Goal: Task Accomplishment & Management: Complete application form

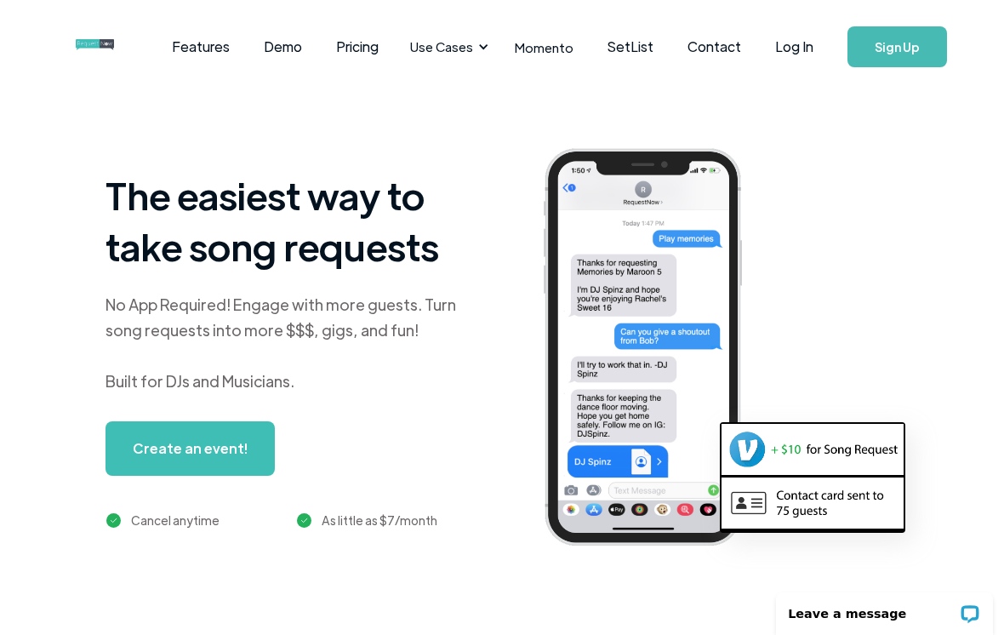
click at [804, 57] on link "Log In" at bounding box center [794, 47] width 72 height 60
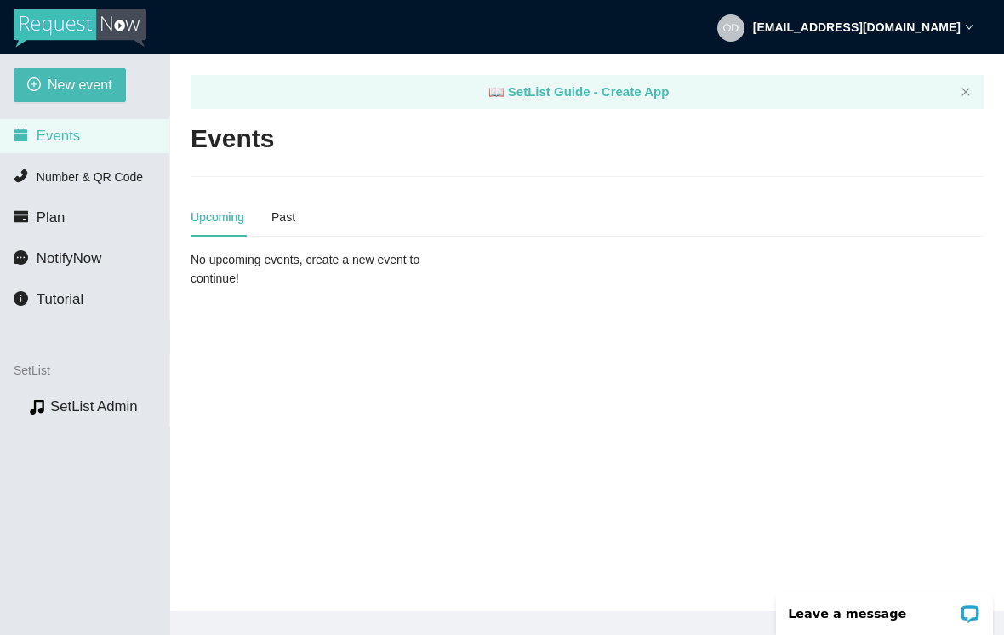
click at [78, 77] on span "New event" at bounding box center [80, 84] width 65 height 21
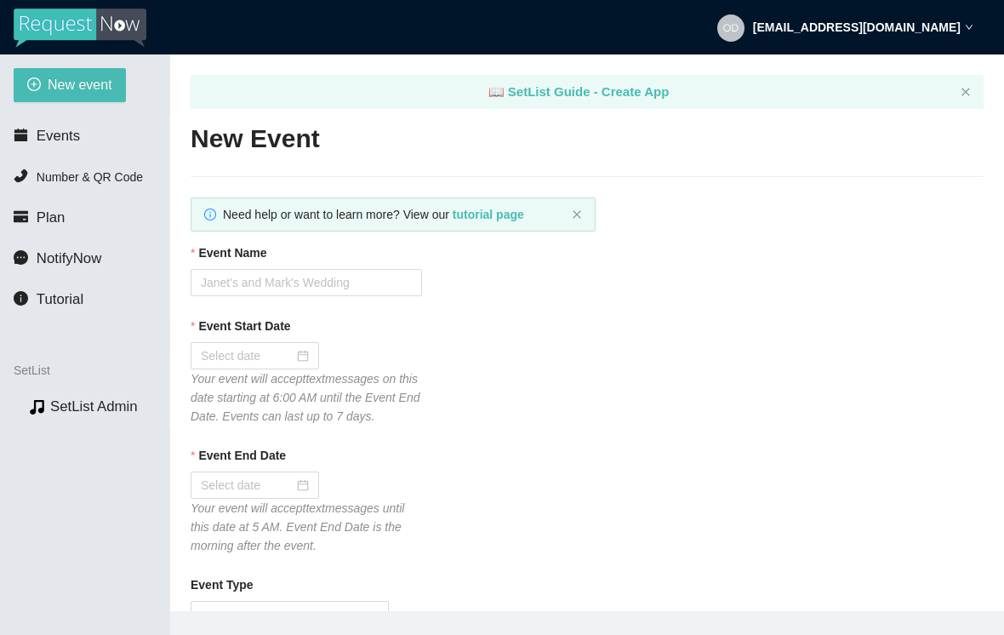
type textarea "Thanks for the request! I'll do my best to get to it. Tips appreciated: songtip…"
type textarea "Thank you so much for coming out last night. I hope to see you again down the r…"
type textarea "Thanks for the request! I'll do my best to get to it. Tips appreciated: songtip…"
type textarea "Thank you so much for coming out last night. I hope to see you again down the r…"
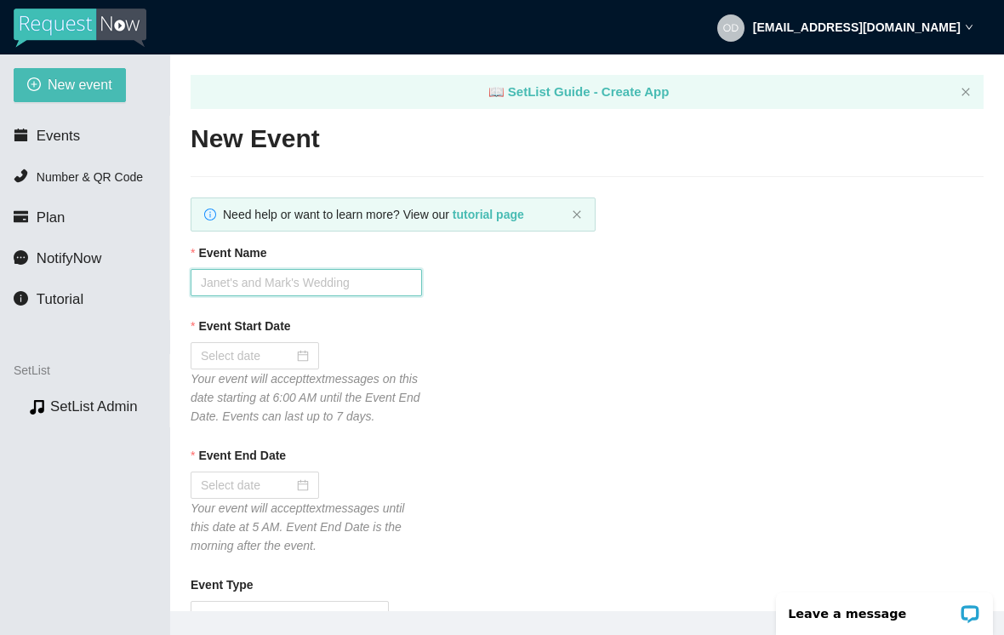
click at [340, 285] on input "Event Name" at bounding box center [306, 282] width 231 height 27
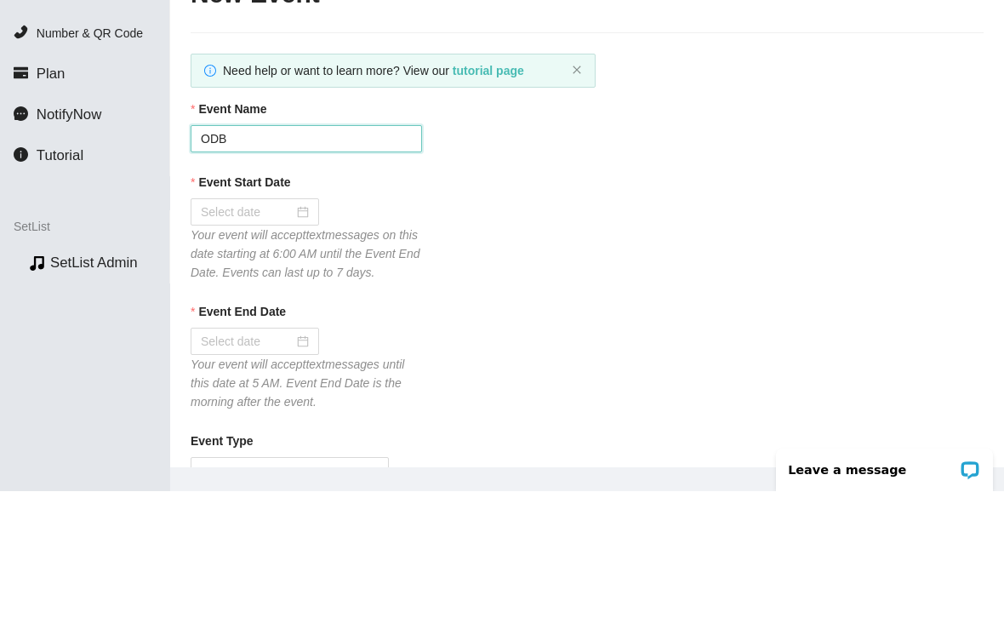
type input "ODB P"
type textarea "Thanks for the request! I'll do my best to get to it. Tips appreciated: songtip…"
type textarea "Thank you so much for coming out last night. I hope to see you again down the r…"
click at [259, 269] on input "ODB Ptroject at" at bounding box center [306, 282] width 231 height 27
click at [378, 269] on input "ODB Project at Jade Lowell at" at bounding box center [306, 282] width 231 height 27
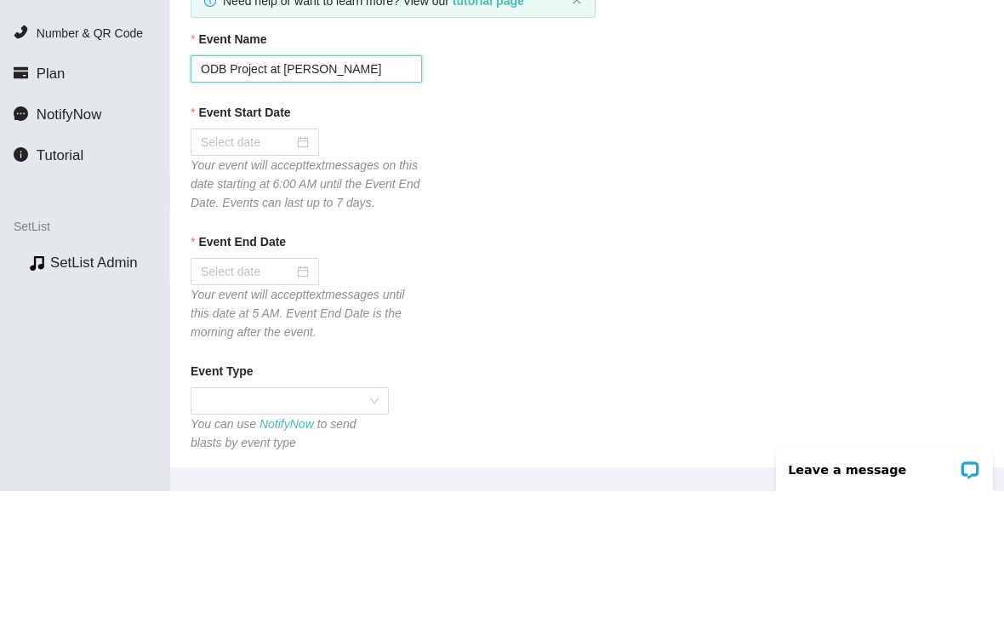
scroll to position [80, 0]
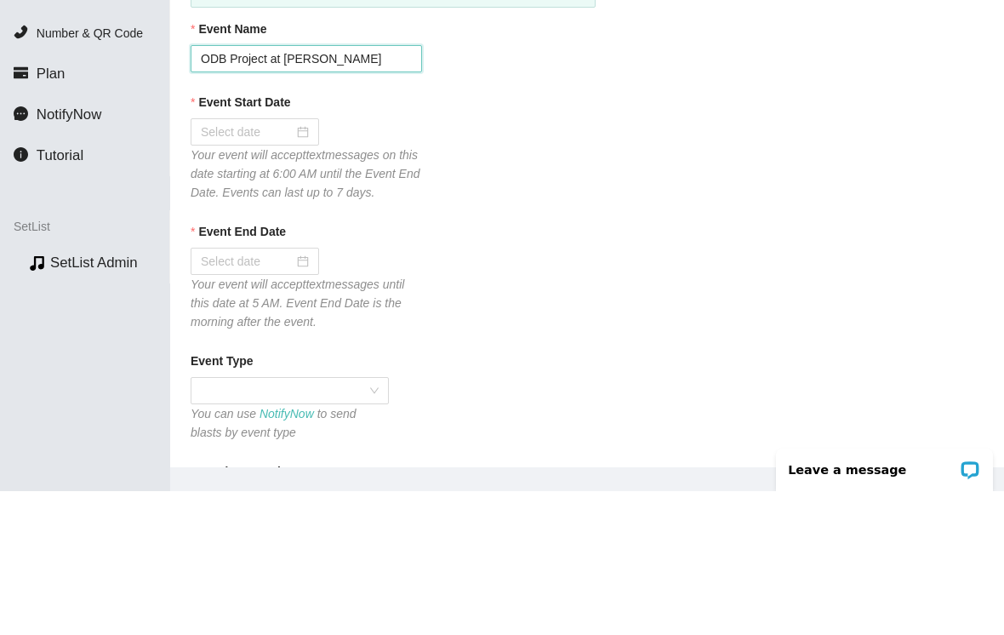
type input "ODB Project at Jade Lowell"
click at [300, 262] on div at bounding box center [255, 275] width 128 height 27
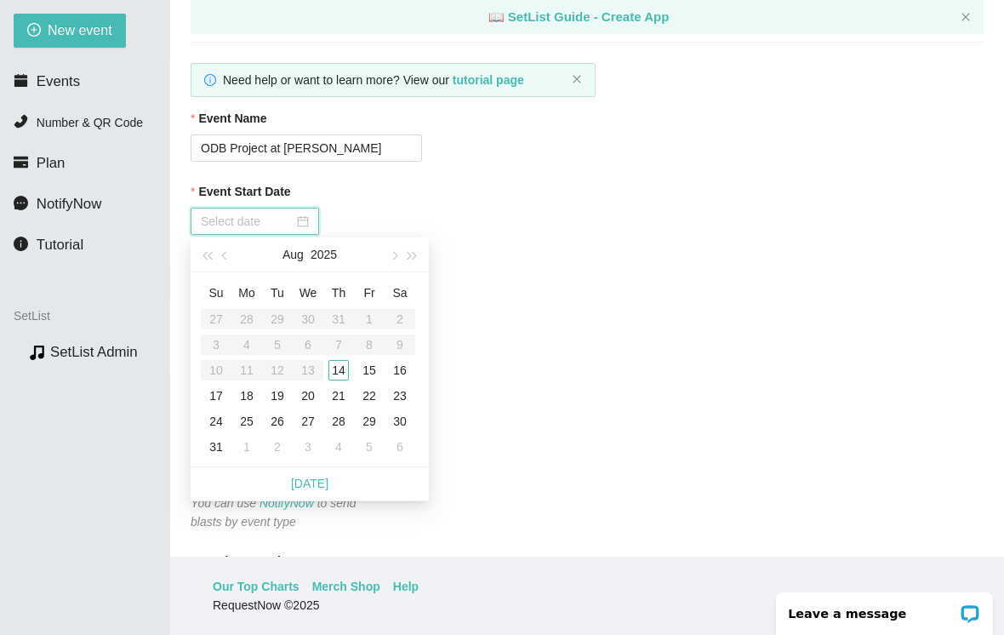
type input "08/14/2025"
click at [336, 360] on div "14" at bounding box center [338, 370] width 20 height 20
type input "08/15/2025"
type textarea "Thanks for the request! I'll do my best to get to it. Tips appreciated: songtip…"
type textarea "Thank you so much for coming out last night. I hope to see you again down the r…"
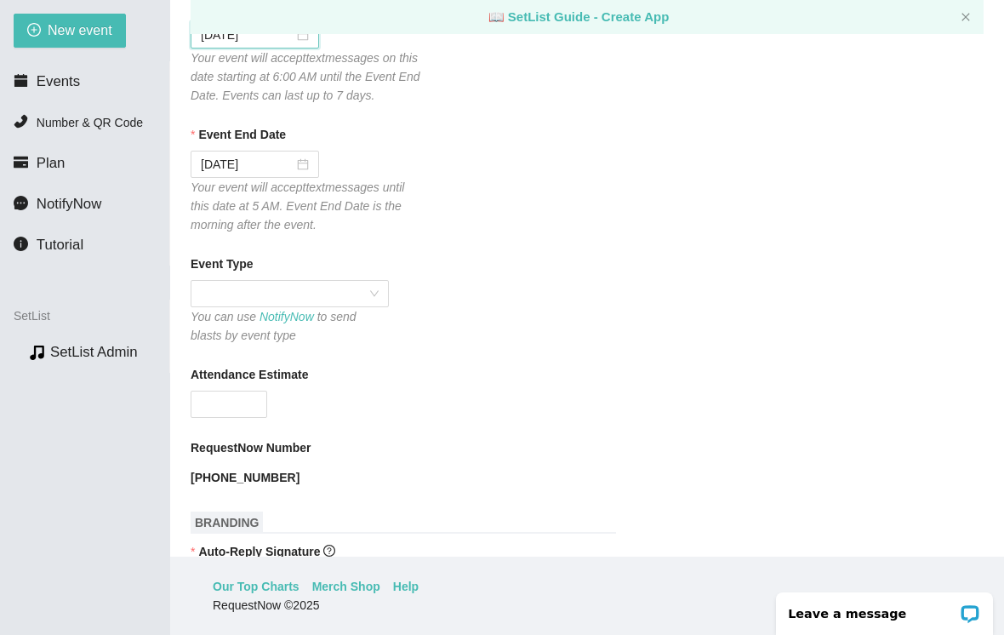
scroll to position [328, 0]
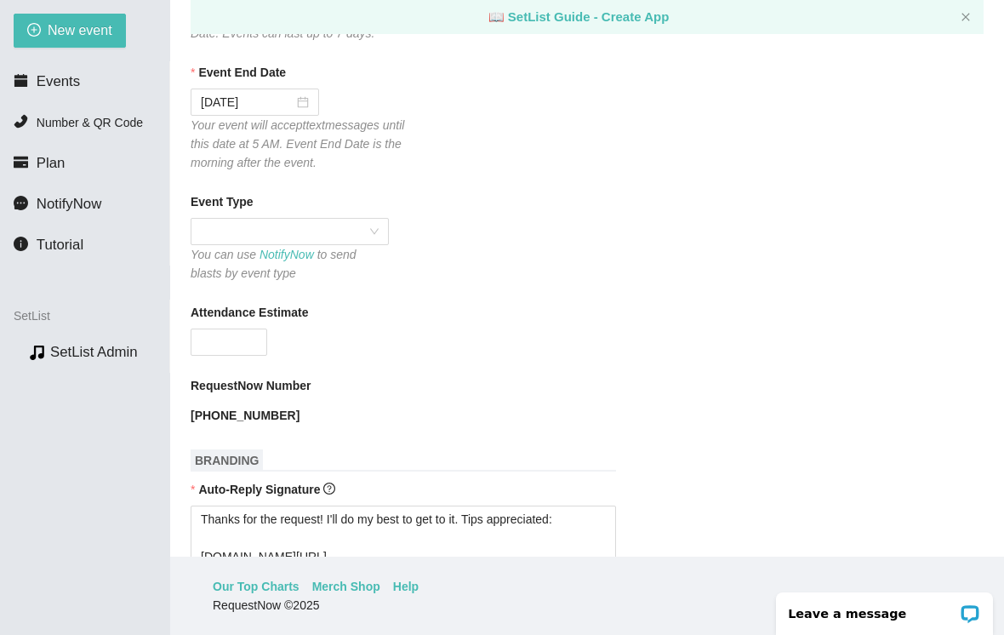
click at [281, 230] on span at bounding box center [290, 232] width 178 height 26
type textarea "Thanks for the request! I'll do my best to get to it. Tips appreciated: songtip…"
type textarea "Thank you so much for coming out last night. I hope to see you again down the r…"
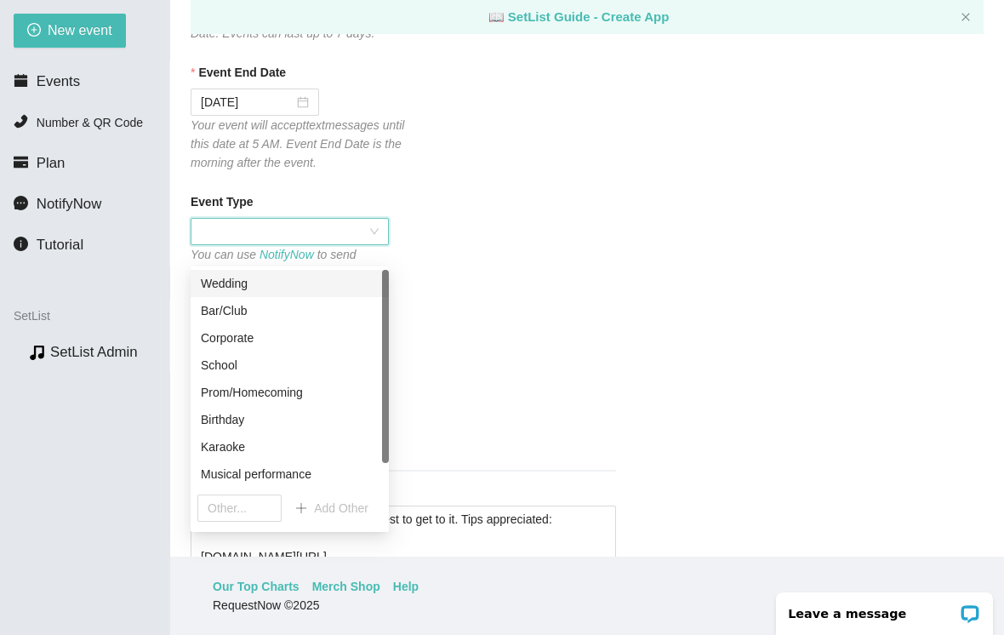
click at [300, 465] on div "Musical performance" at bounding box center [290, 474] width 178 height 19
type textarea "Thanks for the request! I'll do my best to get to it. Tips appreciated: songtip…"
type textarea "Thank you so much for coming out last night. I hope to see you again down the r…"
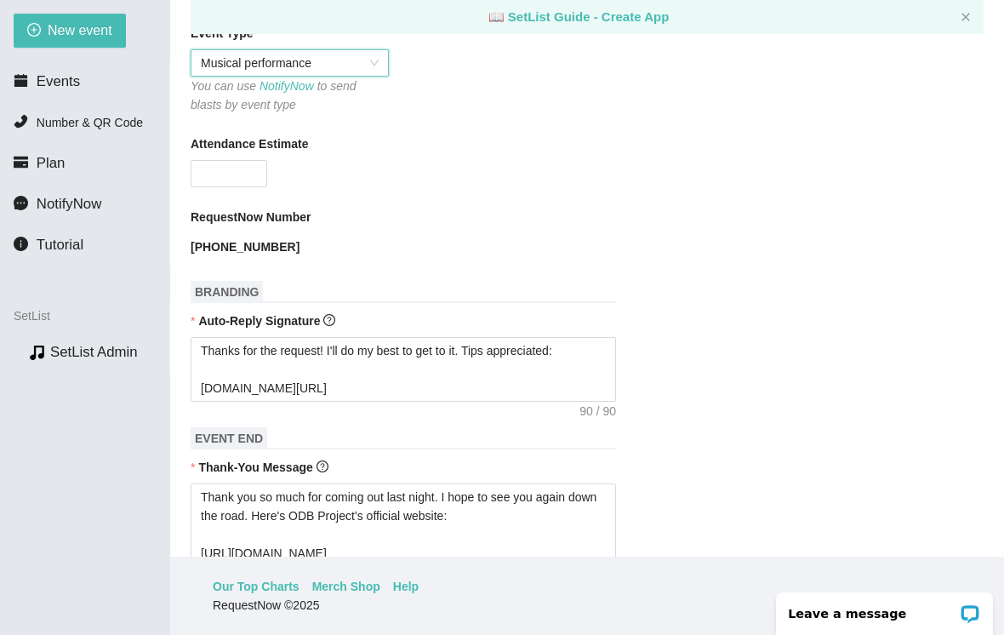
scroll to position [500, 0]
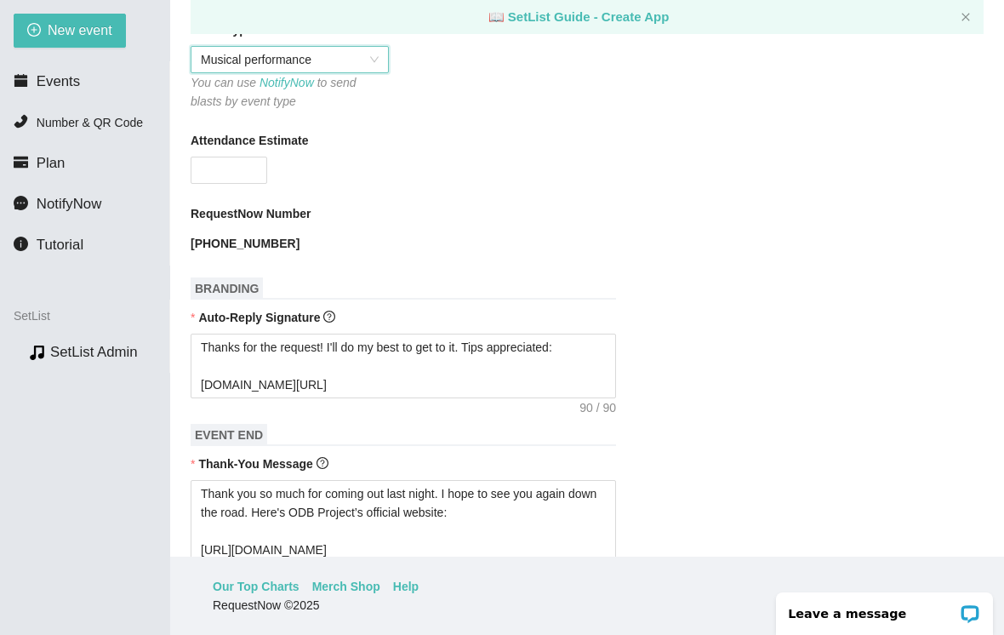
click at [220, 138] on b "Attendance Estimate" at bounding box center [249, 140] width 117 height 19
click at [220, 157] on input "Attendance Estimate" at bounding box center [228, 170] width 75 height 26
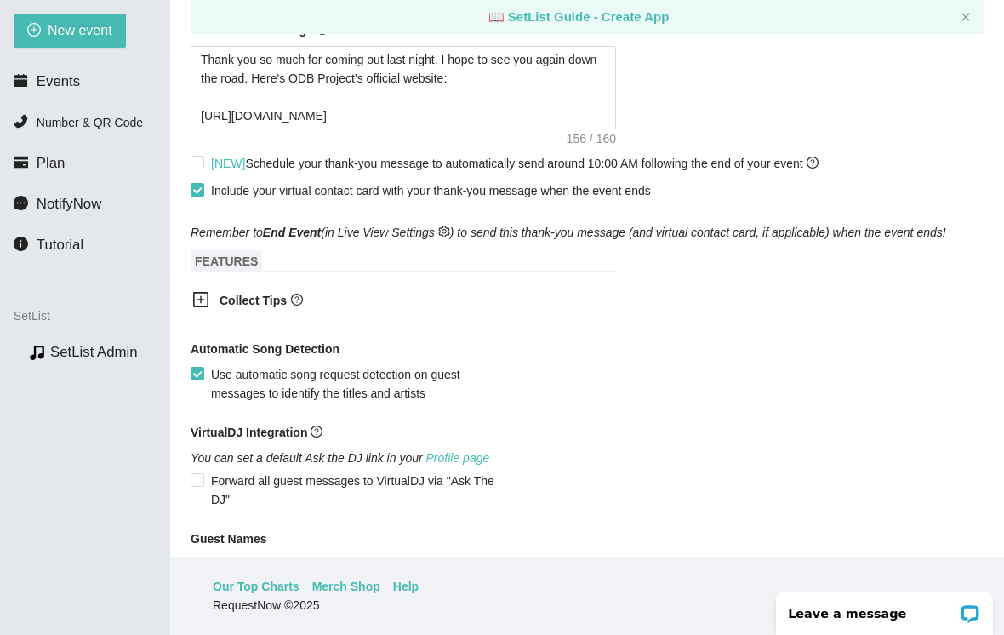
scroll to position [935, 0]
type input "50"
click at [197, 156] on input "[NEW] Schedule your thank-you message to automatically send around 10:00 AM fol…" at bounding box center [197, 161] width 12 height 12
checkbox input "true"
type textarea "Thanks for the request! I'll do my best to get to it. Tips appreciated: songtip…"
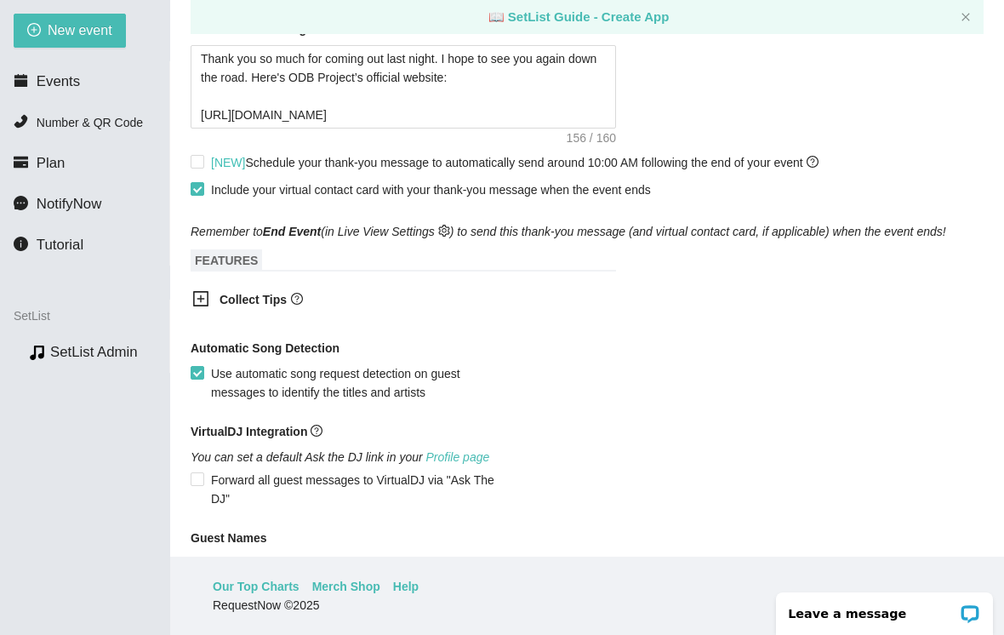
type textarea "Thank you so much for coming out last night. I hope to see you again down the r…"
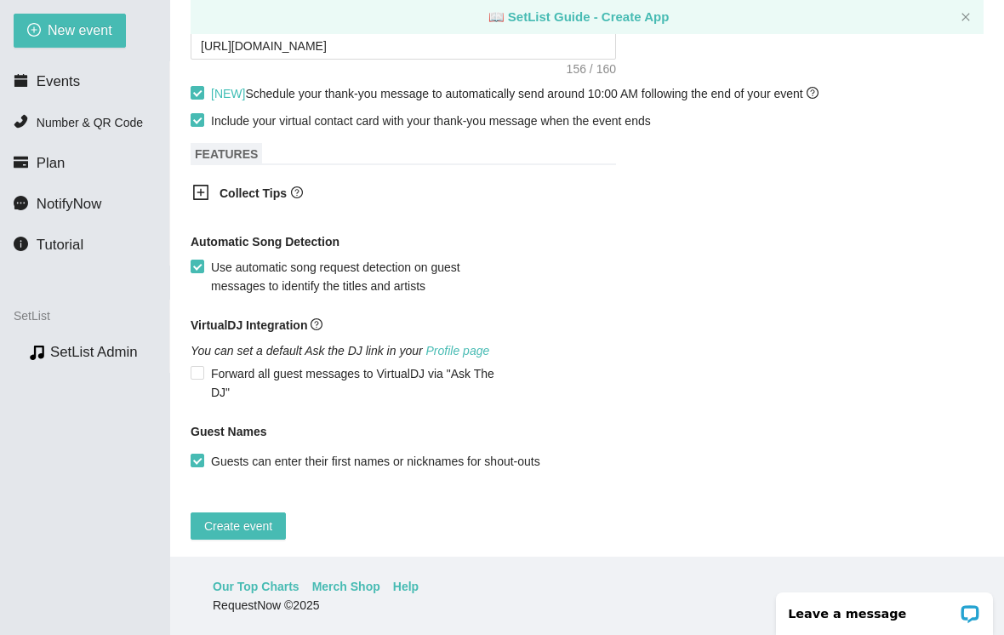
scroll to position [1004, 0]
click at [248, 518] on span "Create event" at bounding box center [238, 526] width 68 height 19
type textarea "Thanks for the request! I'll do my best to get to it. Tips appreciated: songtip…"
type textarea "Thank you so much for coming out last night. I hope to see you again down the r…"
type textarea "Thanks for the request! I'll do my best to get to it. Tips appreciated: songtip…"
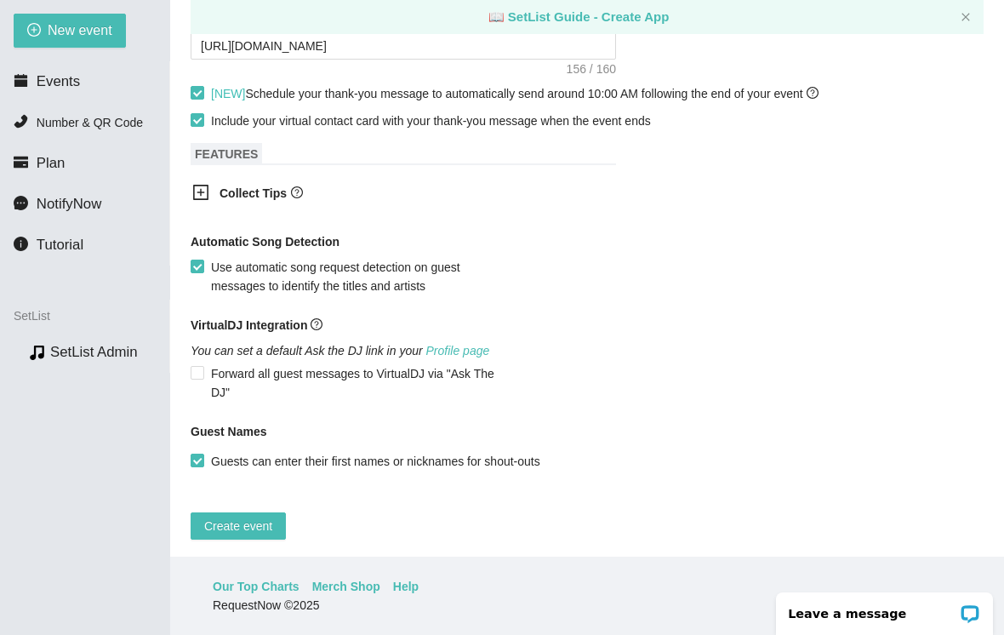
type textarea "Thank you so much for coming out last night. I hope to see you again down the r…"
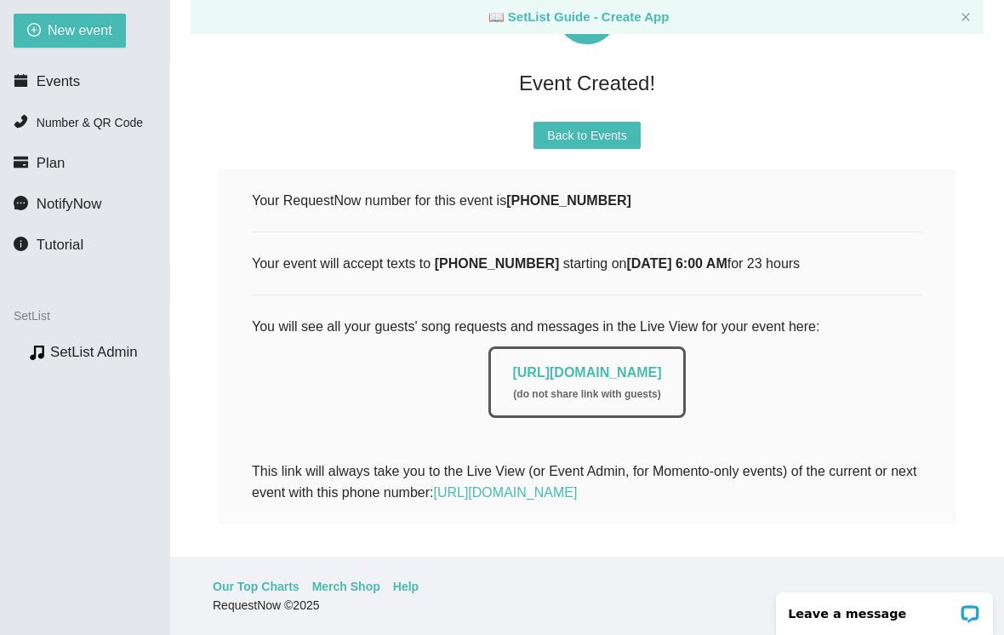
click at [605, 126] on span "Back to Events" at bounding box center [586, 135] width 79 height 19
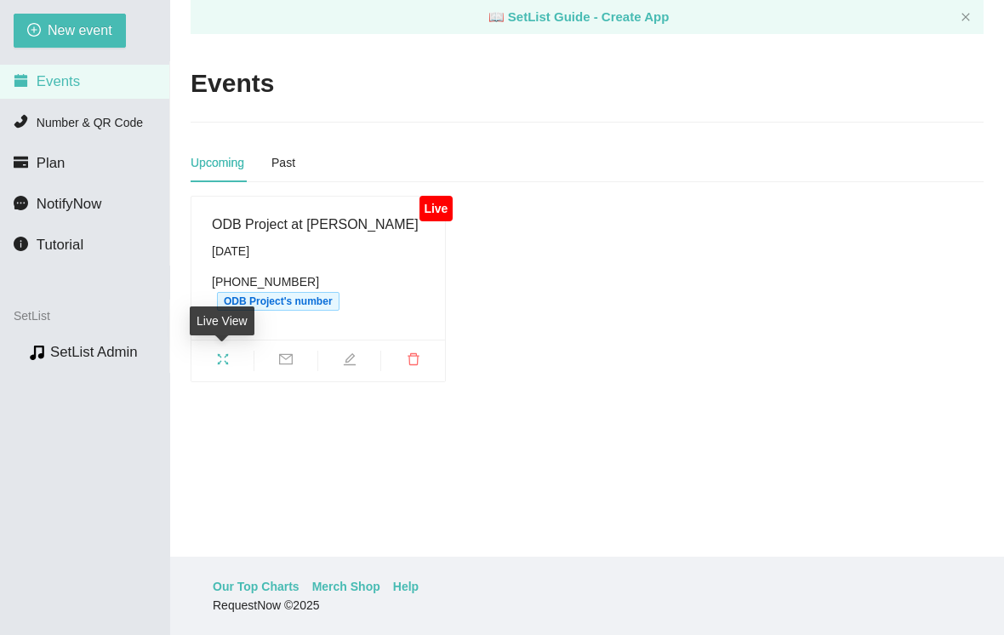
click at [230, 352] on span "fullscreen" at bounding box center [222, 361] width 62 height 19
